Goal: Information Seeking & Learning: Learn about a topic

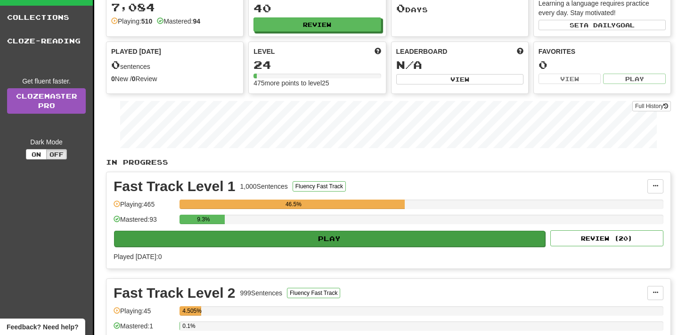
scroll to position [65, 0]
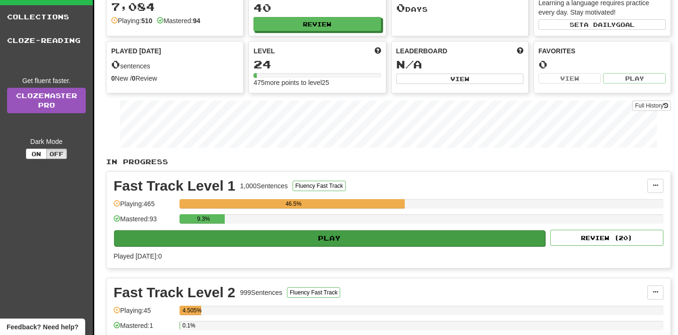
click at [332, 237] on button "Play" at bounding box center [329, 238] width 431 height 16
select select "**"
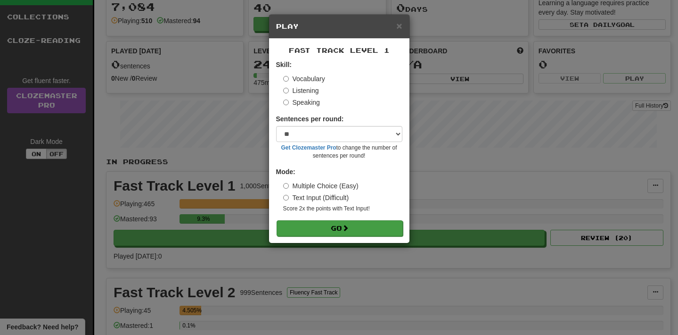
click at [329, 225] on button "Go" at bounding box center [340, 228] width 126 height 16
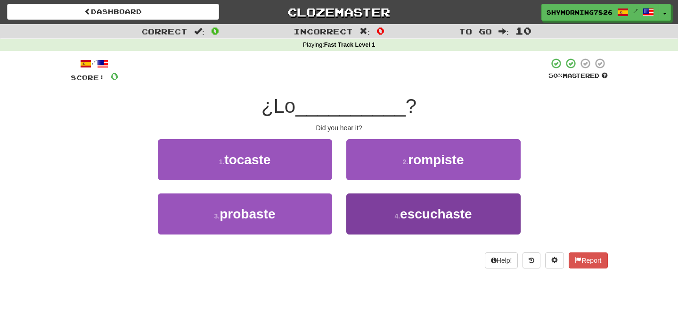
click at [418, 212] on span "escuchaste" at bounding box center [436, 213] width 72 height 15
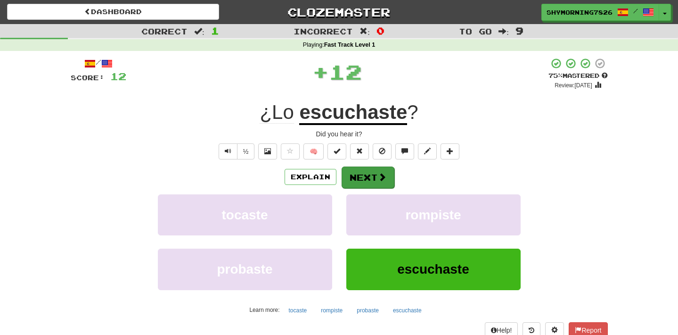
click at [372, 176] on button "Next" at bounding box center [368, 177] width 53 height 22
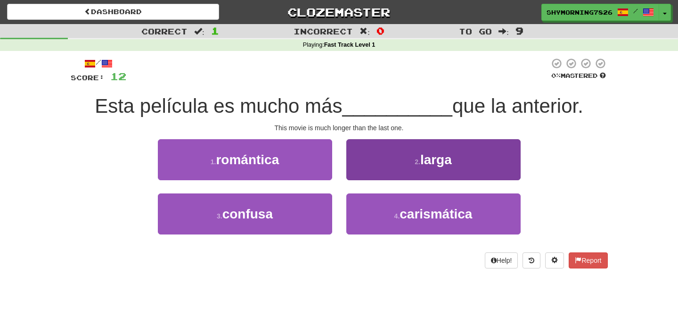
click at [438, 156] on span "larga" at bounding box center [436, 159] width 32 height 15
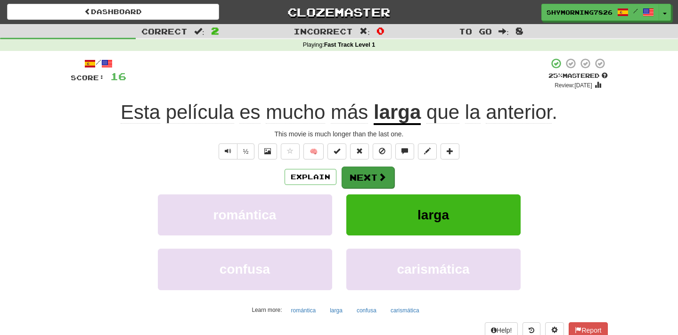
click at [378, 175] on span at bounding box center [382, 176] width 8 height 8
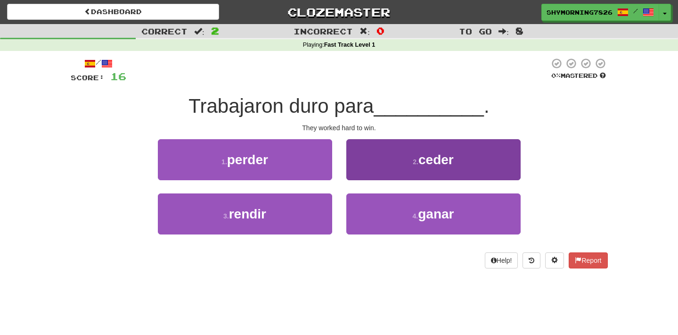
click at [441, 154] on span "ceder" at bounding box center [435, 159] width 35 height 15
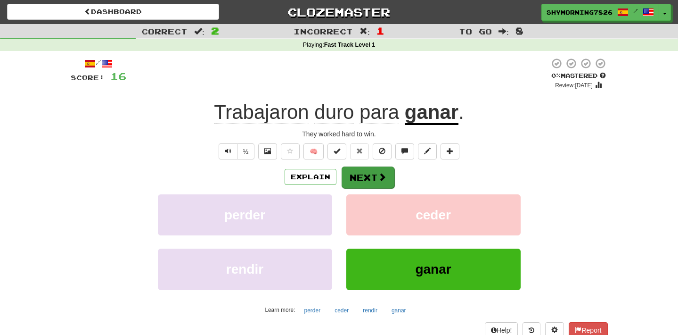
click at [372, 177] on button "Next" at bounding box center [368, 177] width 53 height 22
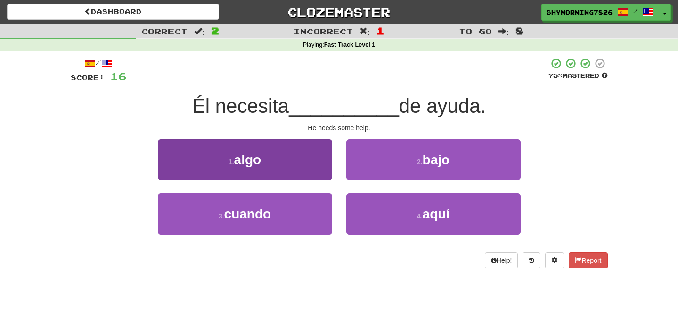
click at [286, 161] on button "1 . algo" at bounding box center [245, 159] width 174 height 41
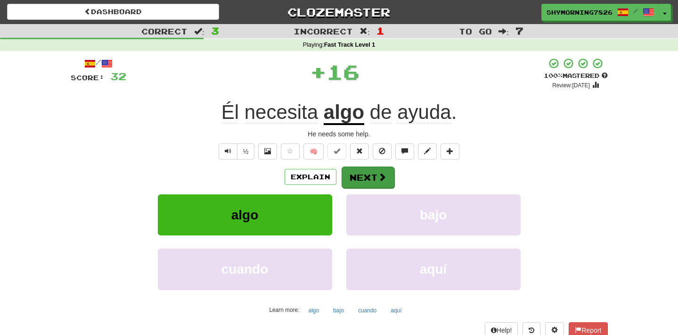
click at [381, 180] on span at bounding box center [382, 176] width 8 height 8
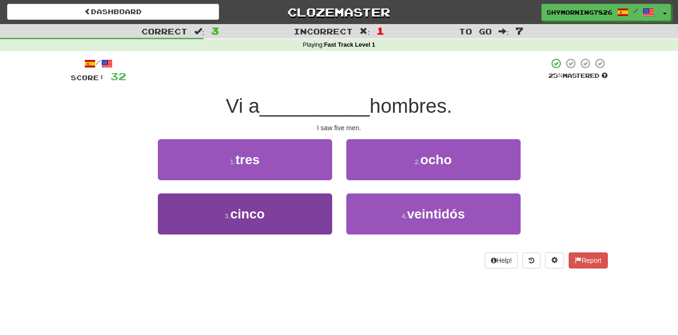
click at [294, 226] on button "3 . cinco" at bounding box center [245, 213] width 174 height 41
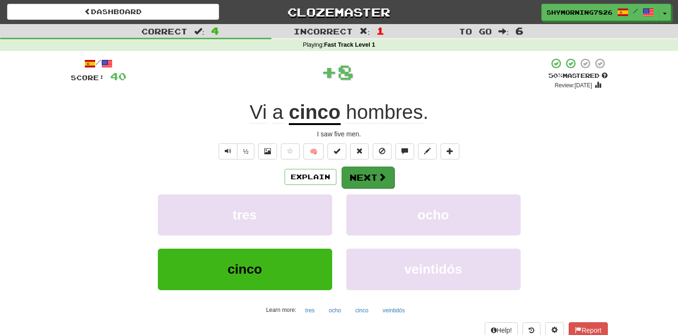
click at [379, 177] on span at bounding box center [382, 176] width 8 height 8
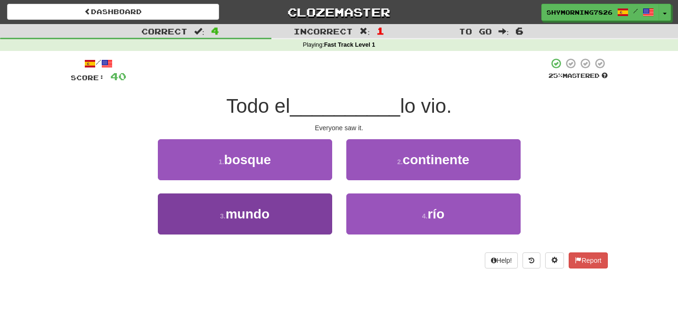
click at [289, 232] on button "3 . mundo" at bounding box center [245, 213] width 174 height 41
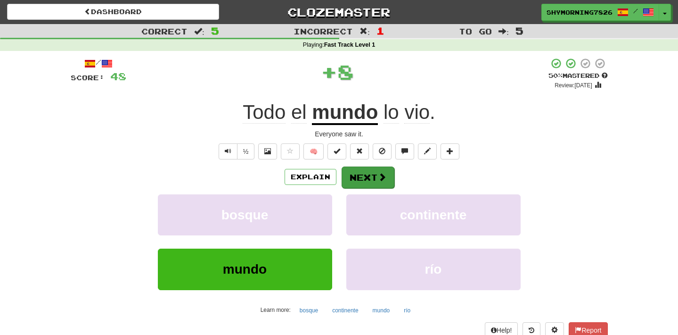
click at [368, 177] on button "Next" at bounding box center [368, 177] width 53 height 22
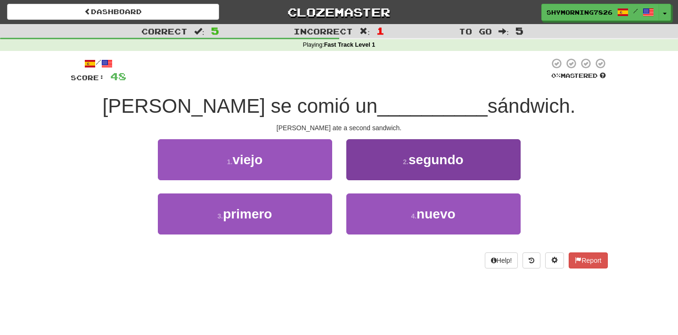
click at [429, 157] on span "segundo" at bounding box center [436, 159] width 55 height 15
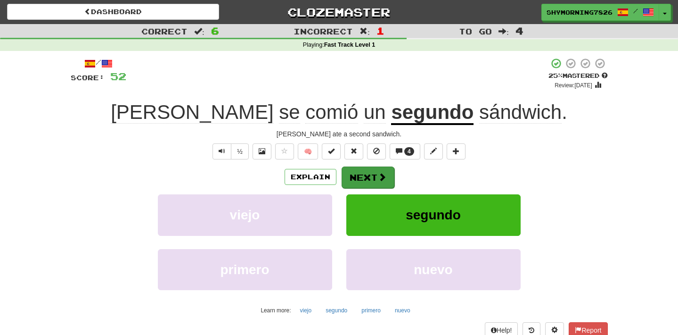
click at [379, 179] on span at bounding box center [382, 176] width 8 height 8
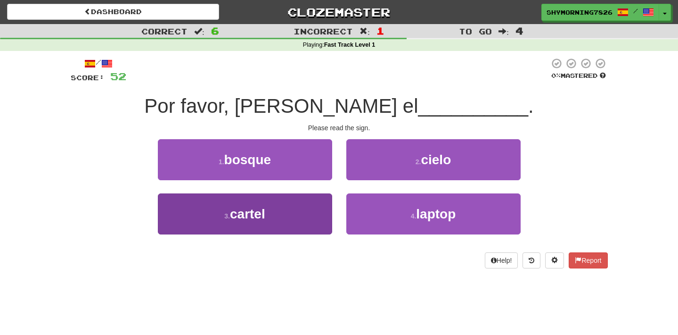
click at [290, 212] on button "3 . cartel" at bounding box center [245, 213] width 174 height 41
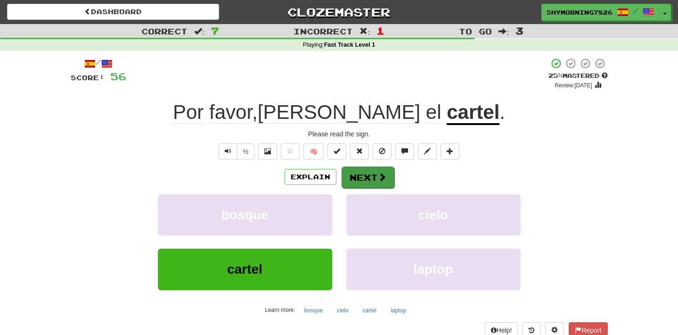
click at [379, 177] on span at bounding box center [382, 176] width 8 height 8
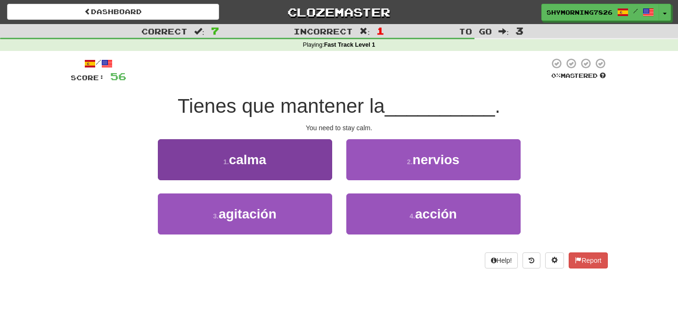
click at [266, 153] on span "calma" at bounding box center [247, 159] width 37 height 15
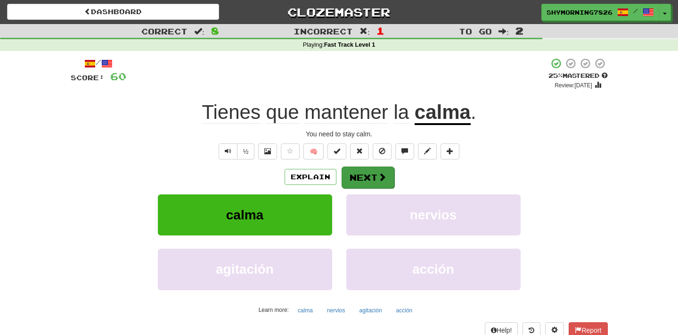
click at [370, 171] on button "Next" at bounding box center [368, 177] width 53 height 22
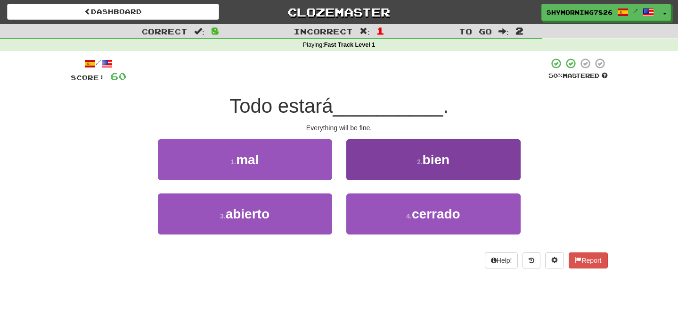
click at [404, 162] on button "2 . bien" at bounding box center [433, 159] width 174 height 41
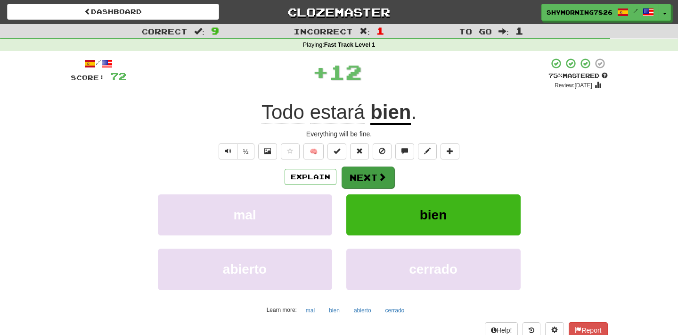
click at [360, 172] on button "Next" at bounding box center [368, 177] width 53 height 22
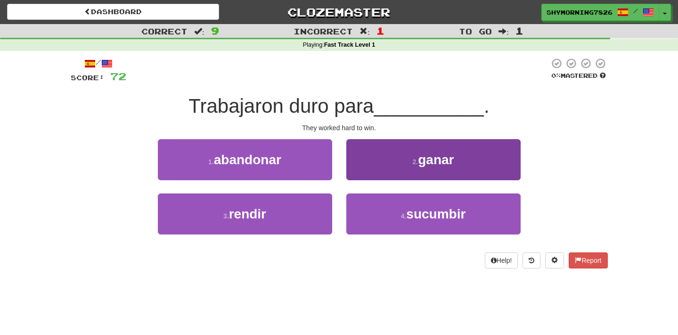
click at [442, 161] on span "ganar" at bounding box center [436, 159] width 36 height 15
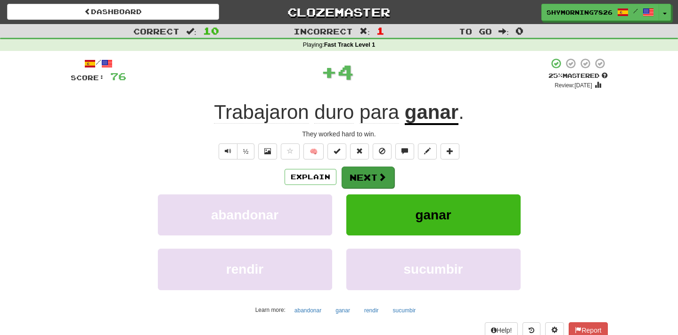
click at [380, 177] on span at bounding box center [382, 176] width 8 height 8
